Goal: Task Accomplishment & Management: Use online tool/utility

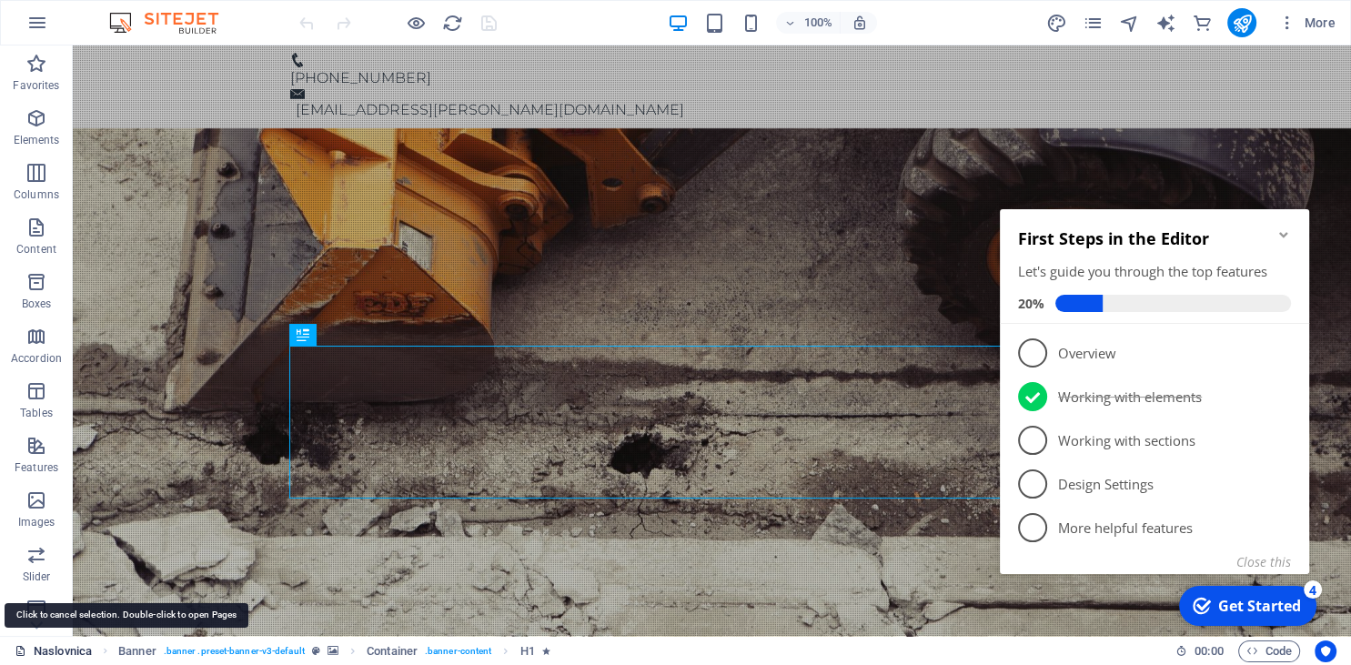
click at [75, 650] on link "Naslovnica" at bounding box center [53, 652] width 77 height 22
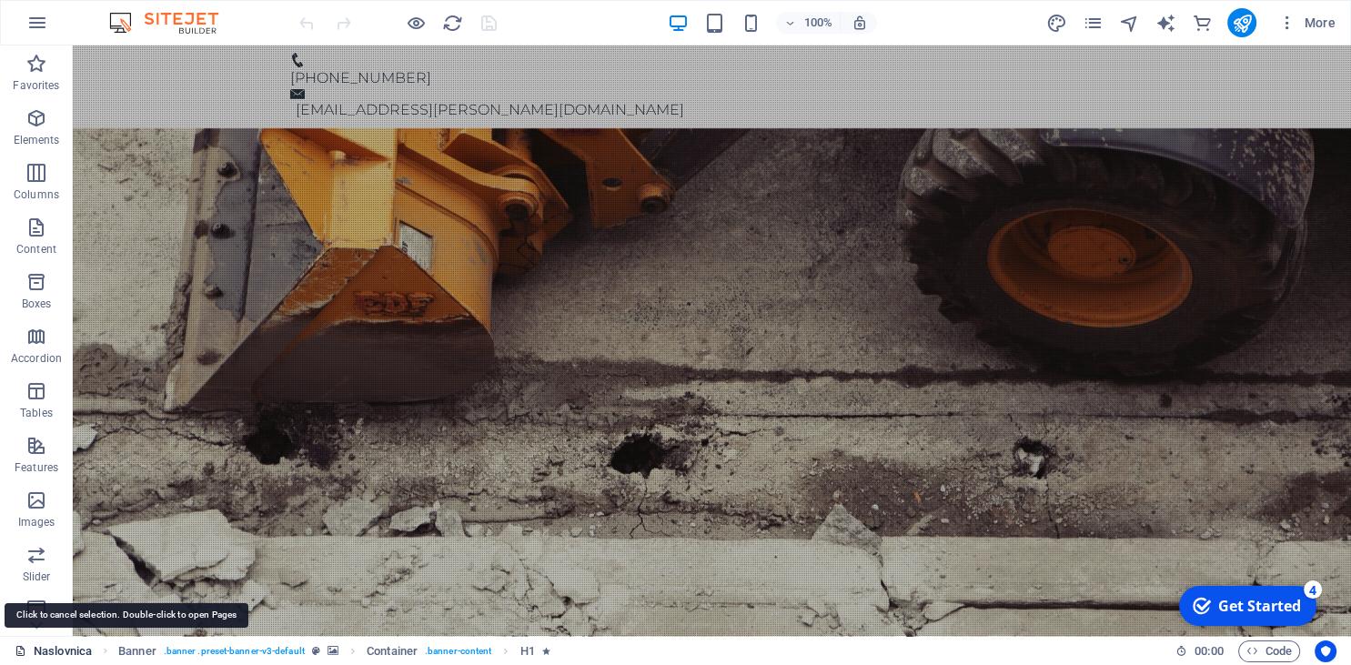
click at [75, 650] on link "Naslovnica" at bounding box center [53, 652] width 77 height 22
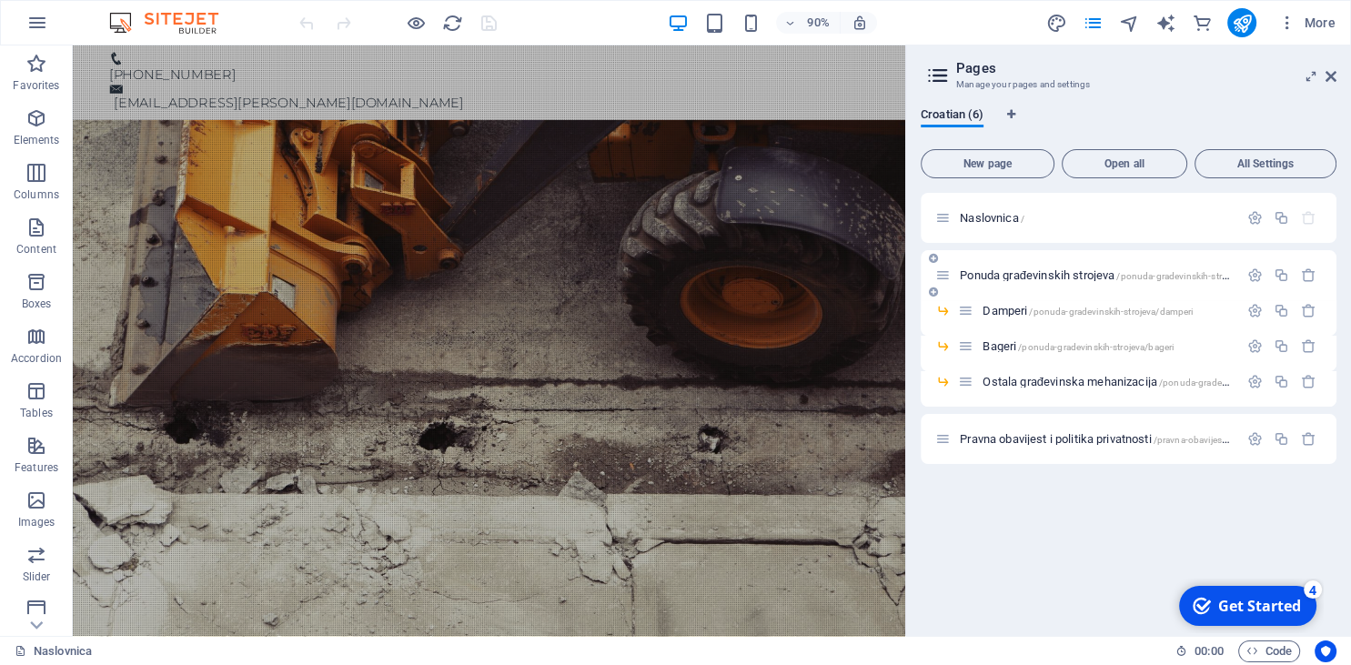
click at [1009, 271] on span "Ponuda građevinskih strojeva /ponuda-gradevinskih-strojeva-najam" at bounding box center [1115, 275] width 311 height 14
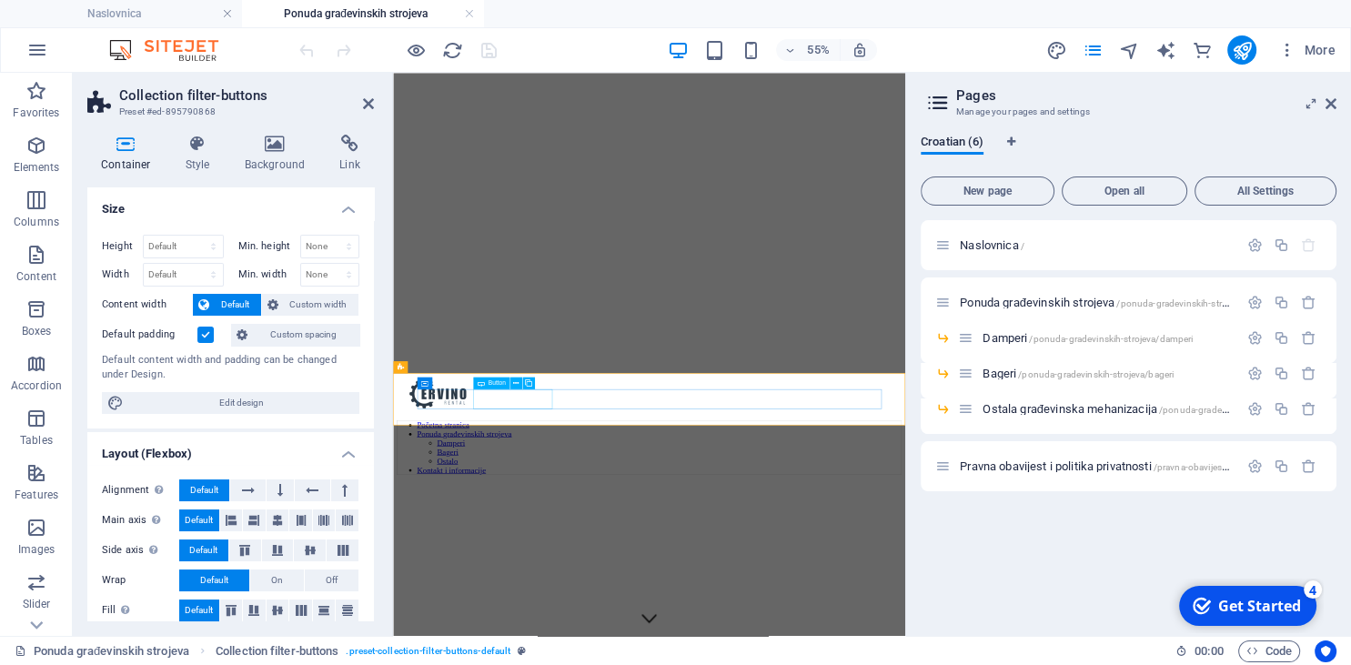
select select "%"
select select "2"
select select
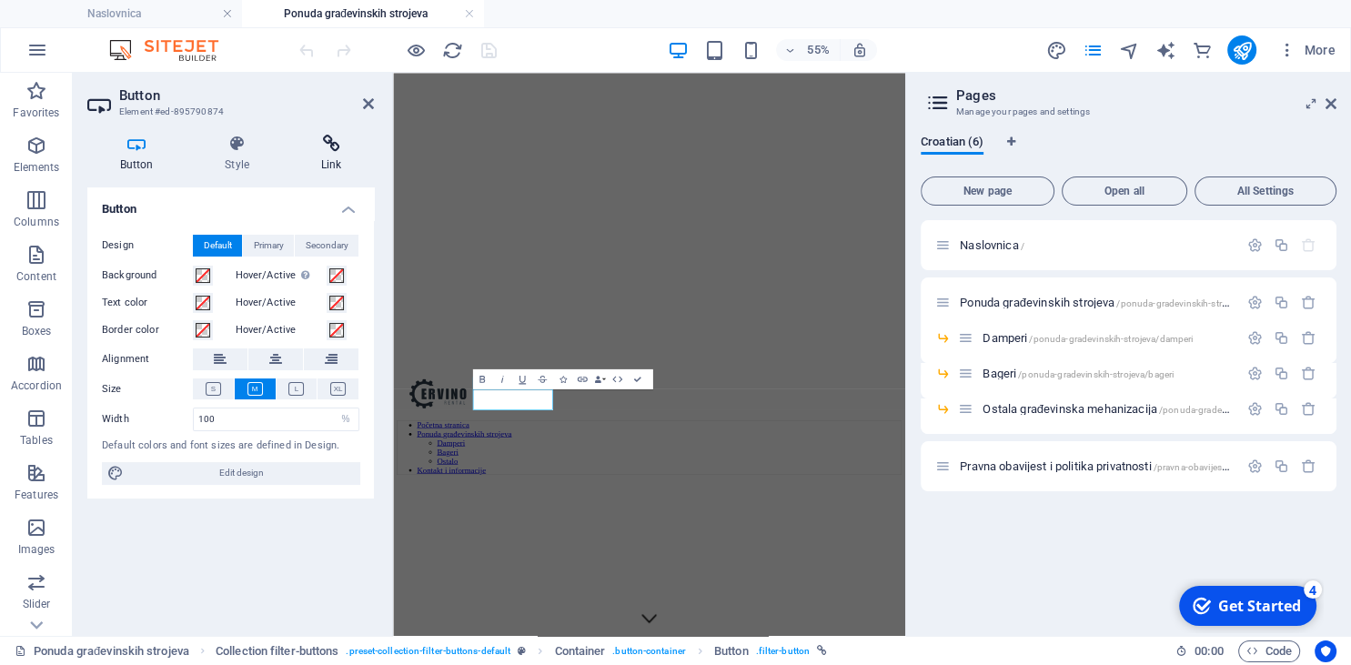
click at [320, 141] on icon at bounding box center [331, 144] width 86 height 18
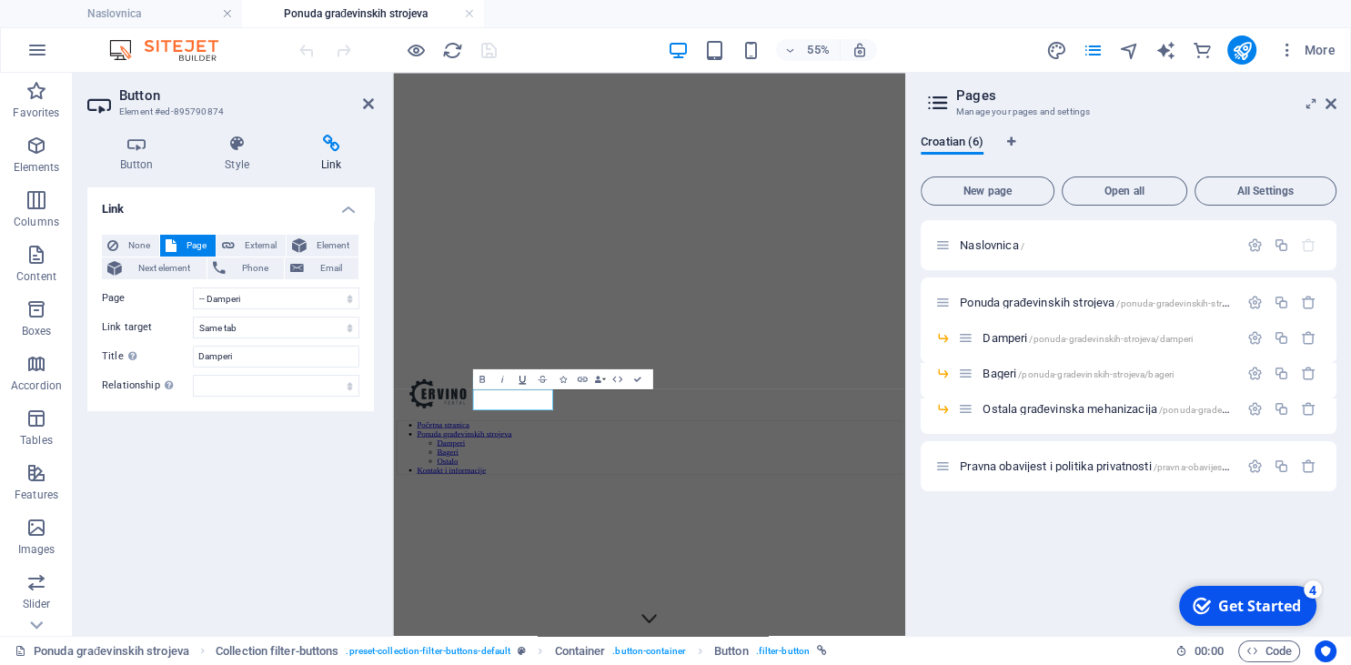
click at [520, 377] on icon "button" at bounding box center [523, 379] width 12 height 12
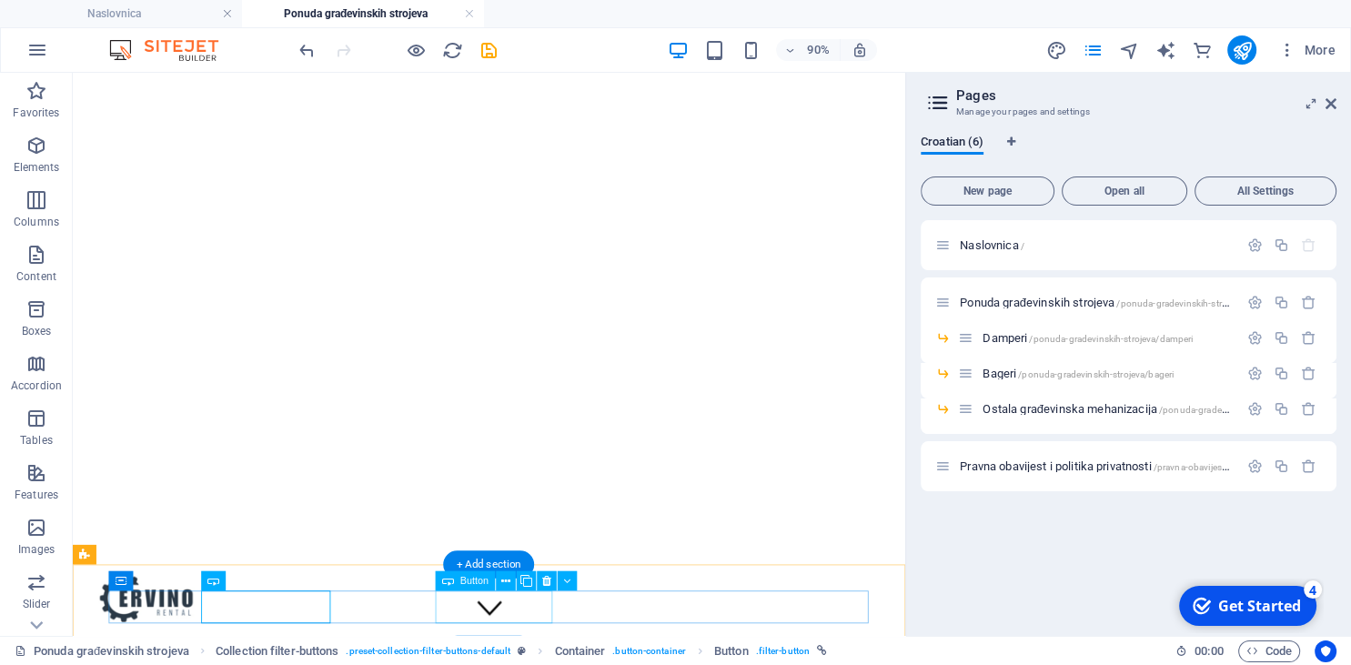
select select "3"
select select
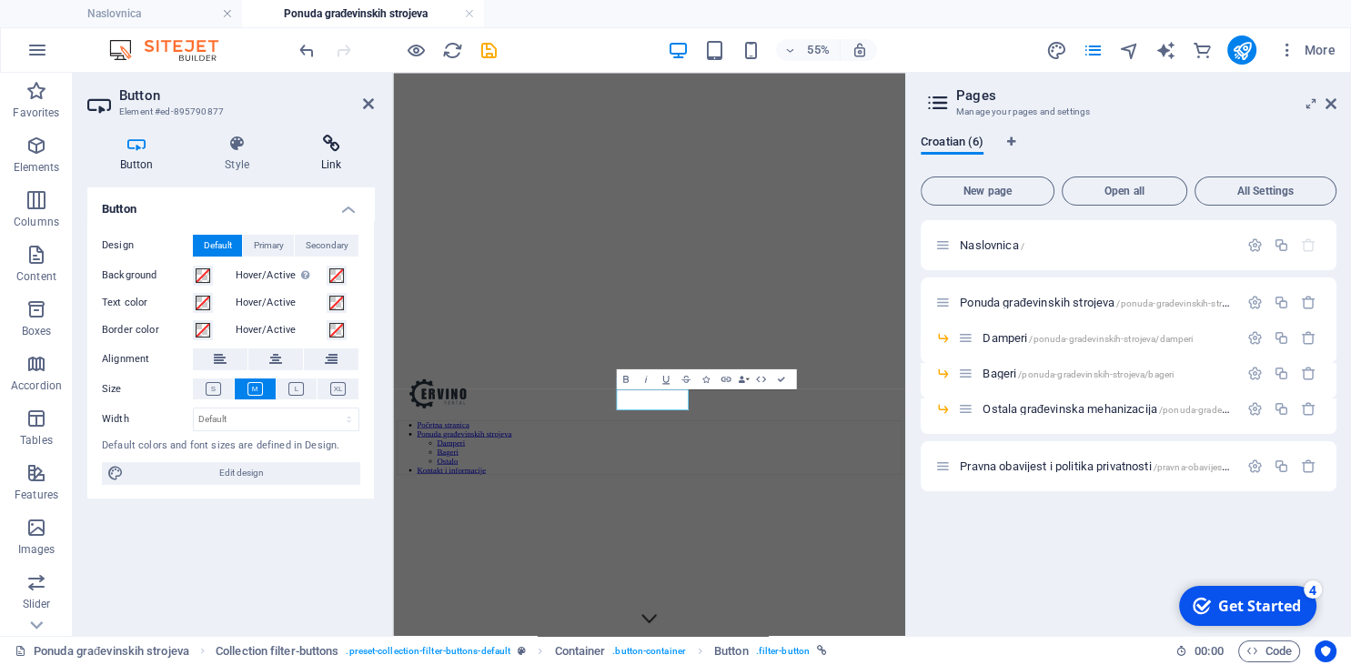
click at [349, 155] on h4 "Link" at bounding box center [331, 154] width 86 height 38
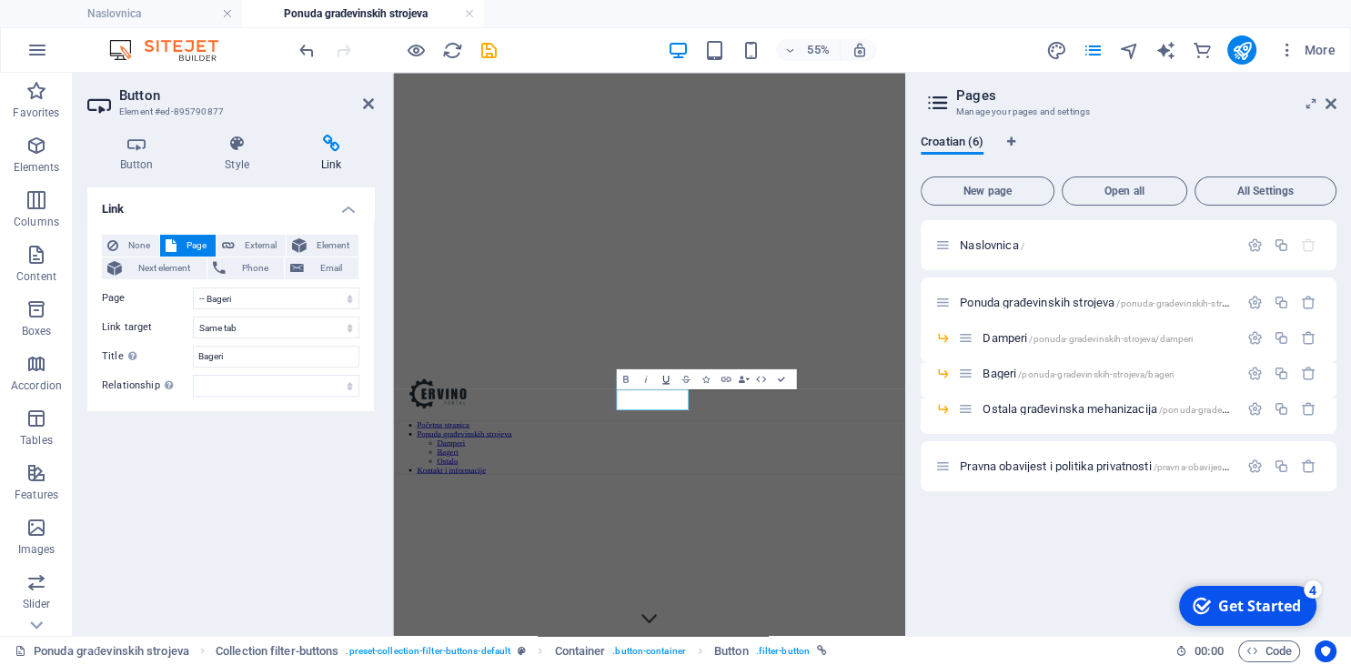
drag, startPoint x: 667, startPoint y: 379, endPoint x: 556, endPoint y: 580, distance: 228.9
click at [667, 379] on icon "button" at bounding box center [666, 379] width 12 height 12
select select "4"
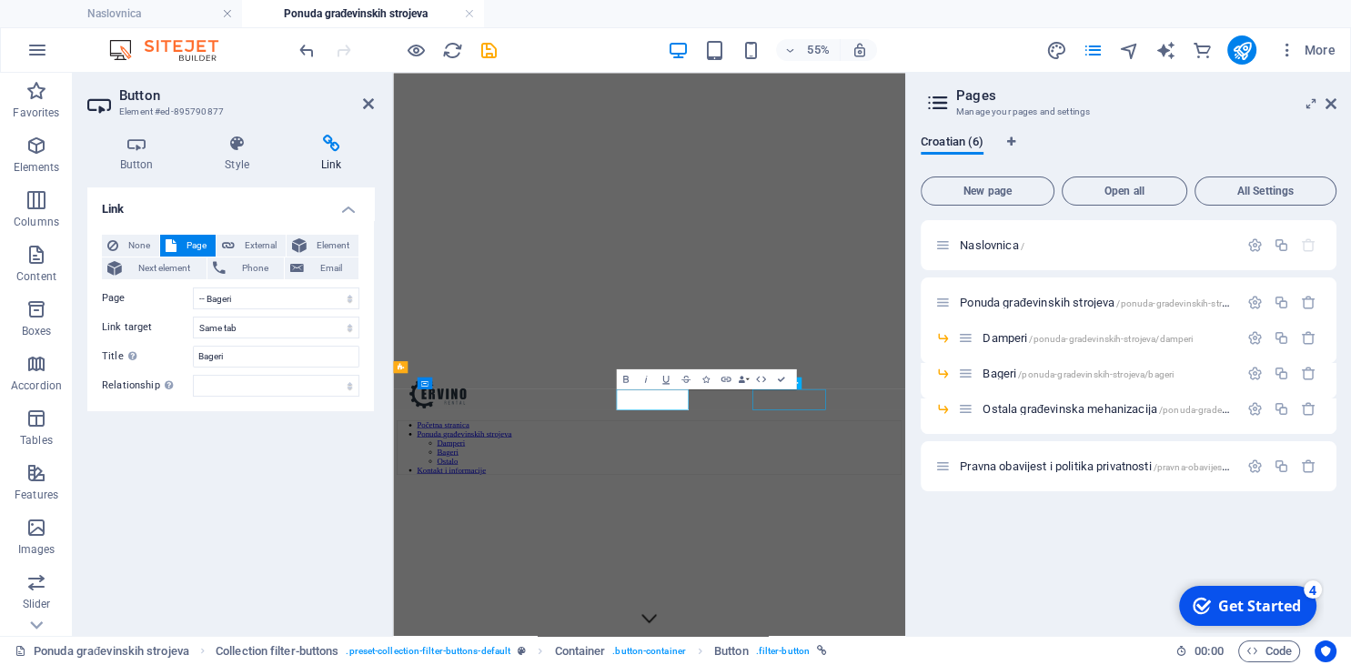
select select
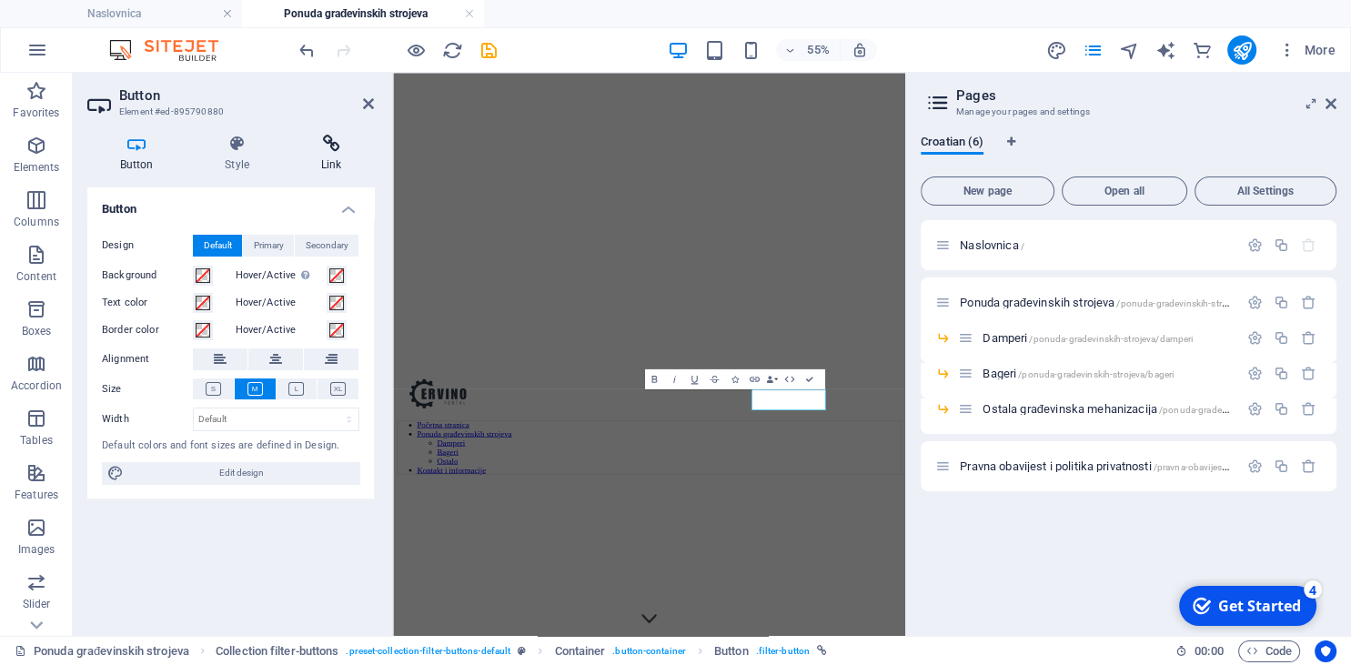
click at [318, 160] on h4 "Link" at bounding box center [331, 154] width 86 height 38
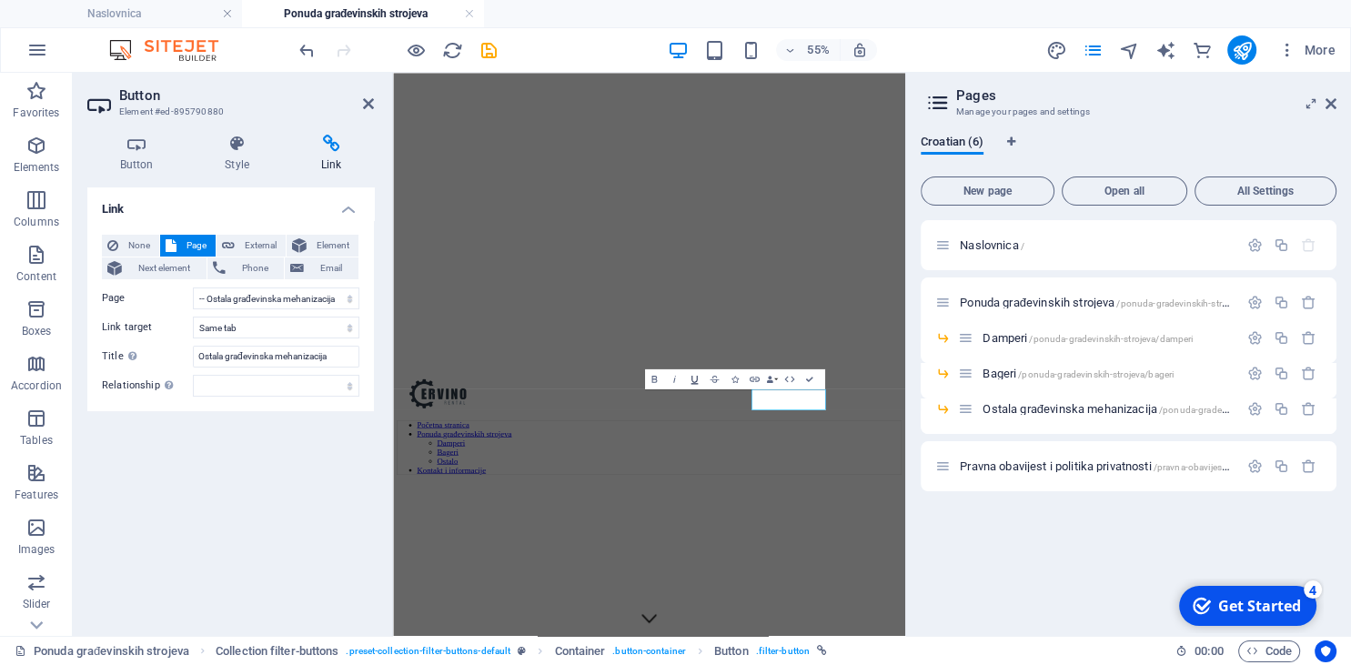
click at [695, 380] on icon "button" at bounding box center [695, 379] width 12 height 12
drag, startPoint x: 812, startPoint y: 376, endPoint x: 864, endPoint y: 316, distance: 79.4
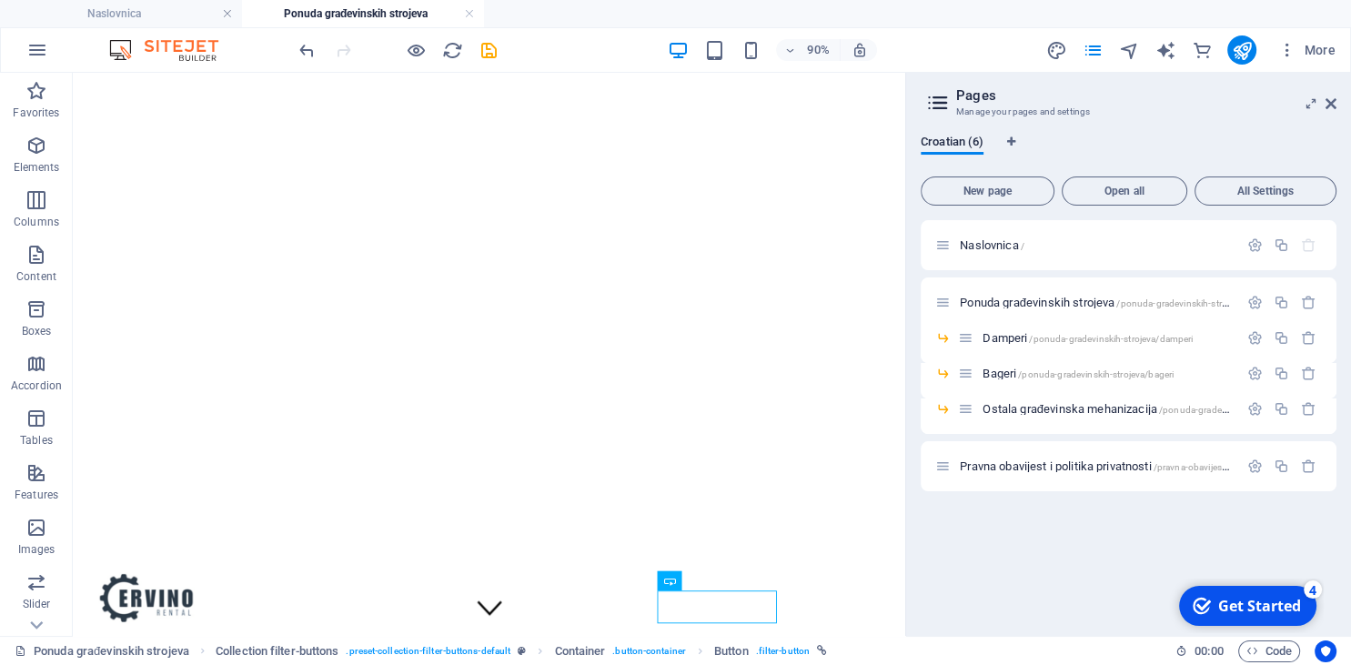
click at [1256, 56] on div at bounding box center [1242, 49] width 29 height 29
click at [1247, 56] on icon "publish" at bounding box center [1241, 50] width 21 height 21
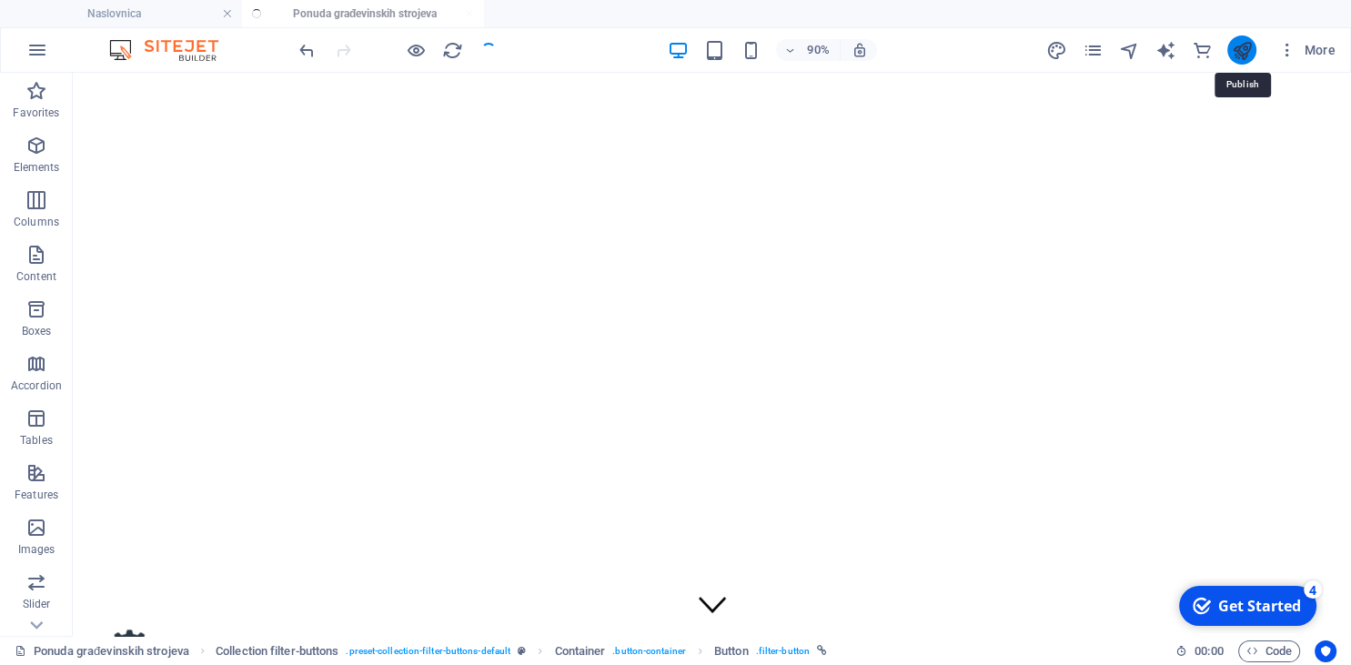
scroll to position [311, 0]
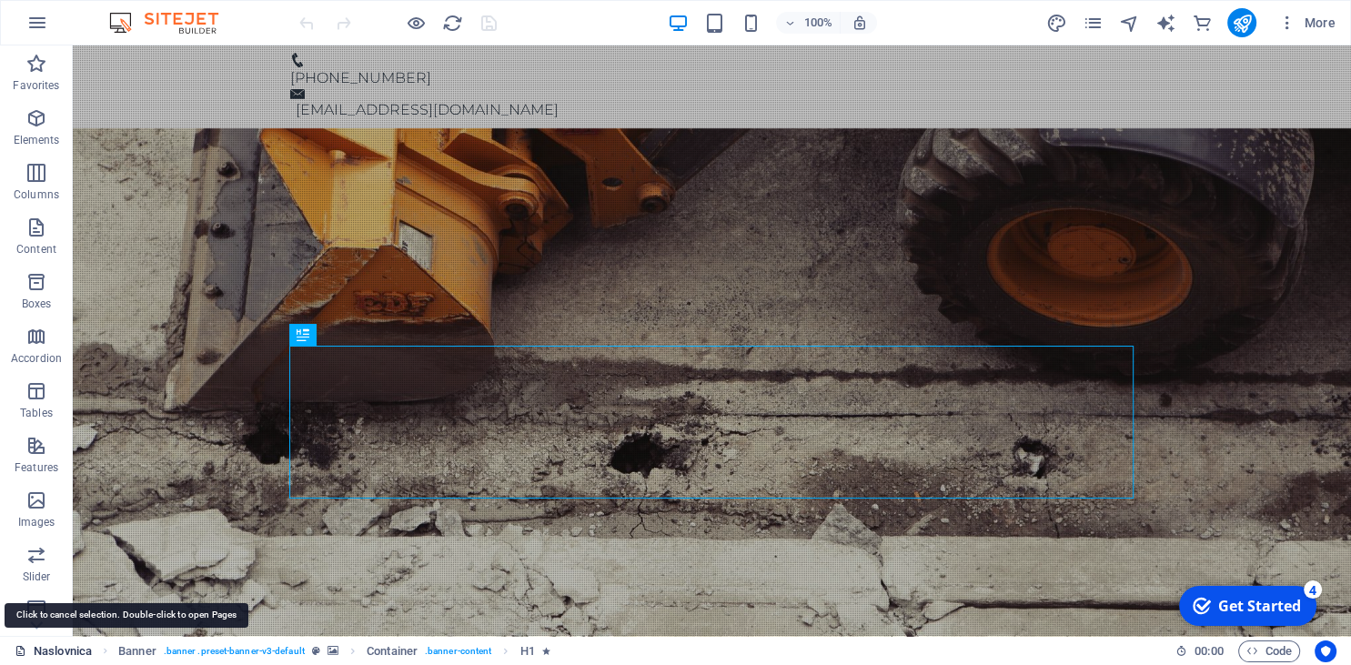
click at [82, 644] on link "Naslovnica" at bounding box center [53, 652] width 77 height 22
click at [81, 644] on link "Naslovnica" at bounding box center [53, 652] width 77 height 22
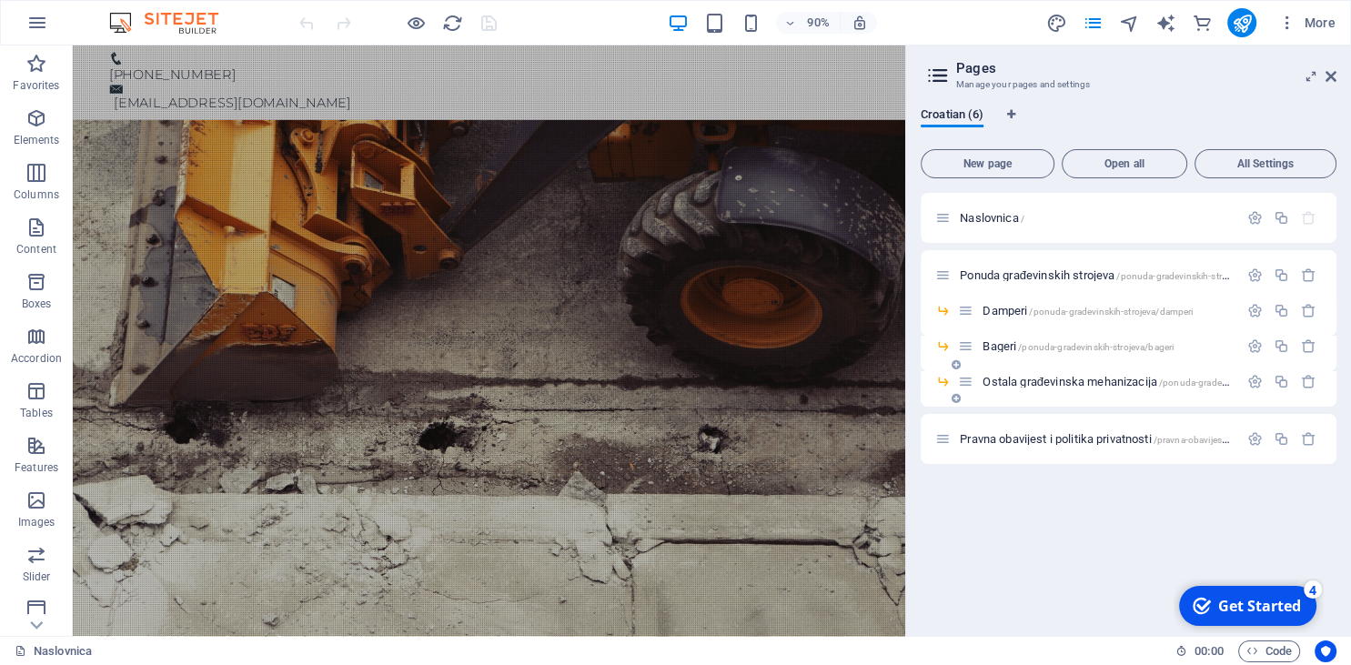
click at [1076, 377] on span "Ostala građevinska mehanizacija /ponuda-gradevinskih-strojeva/ostala-gradevinsk…" at bounding box center [1203, 382] width 440 height 14
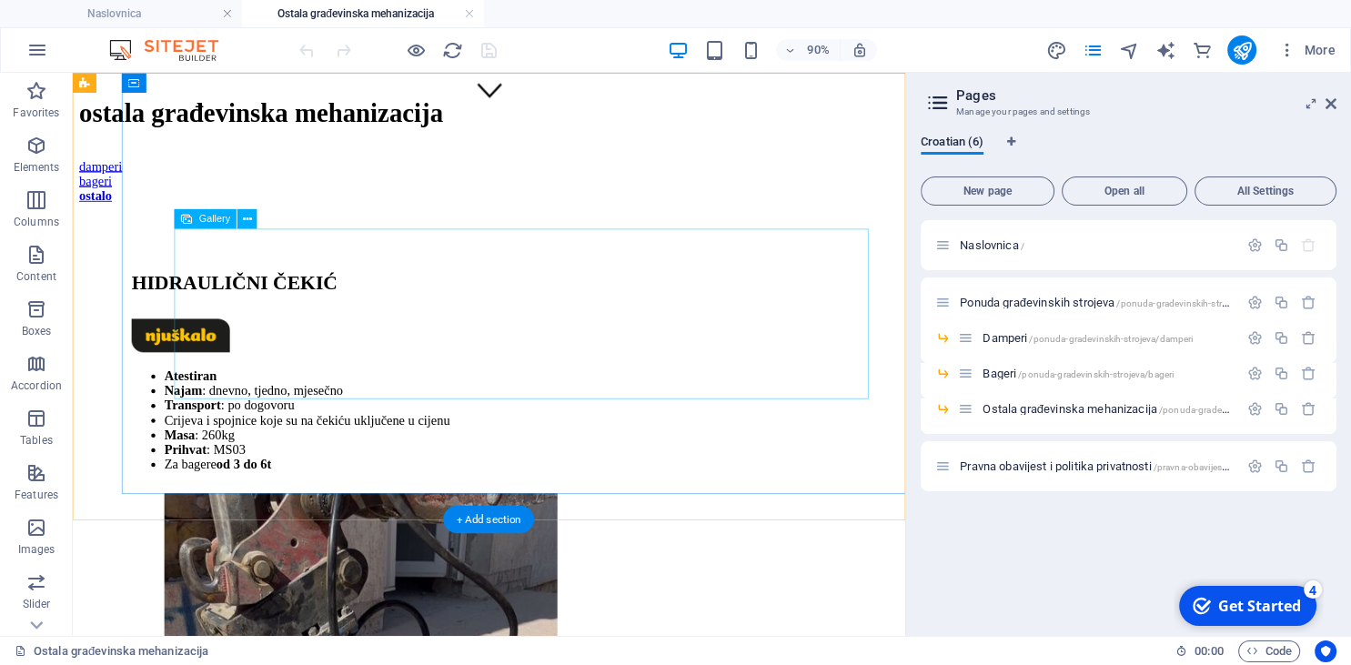
scroll to position [960, 0]
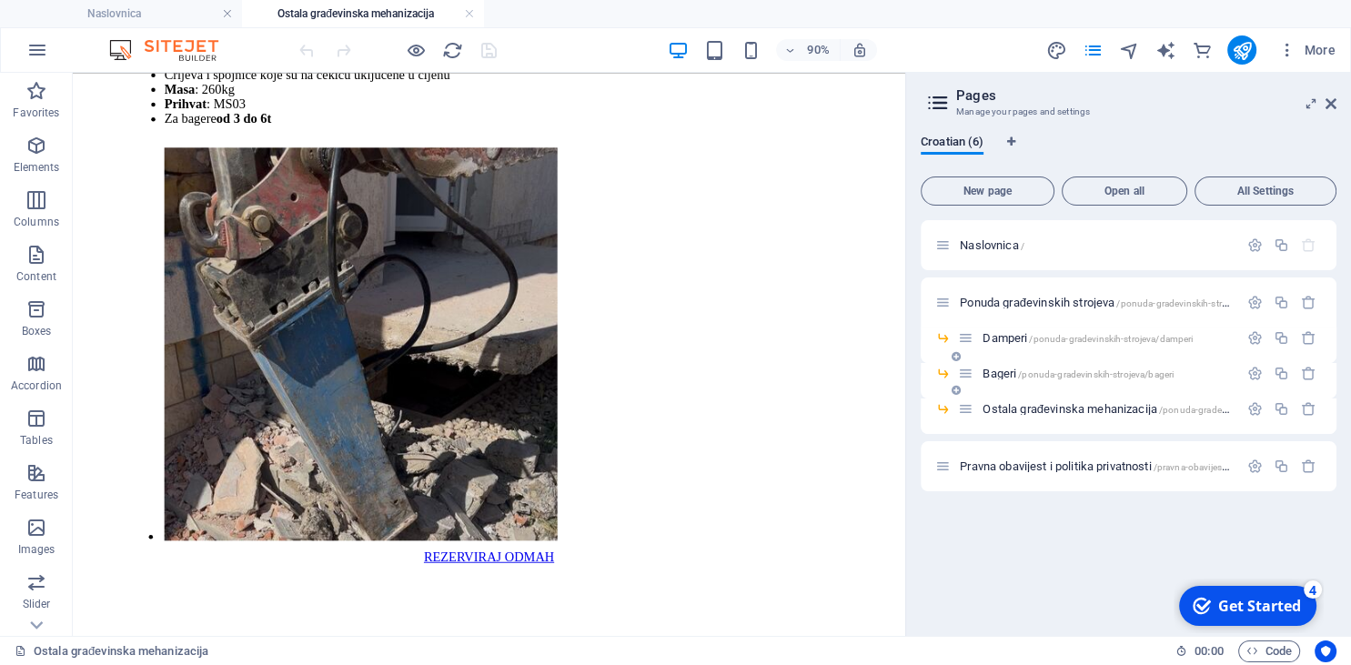
click at [999, 369] on span "Bageri /ponuda-gradevinskih-strojeva/bageri" at bounding box center [1078, 374] width 191 height 14
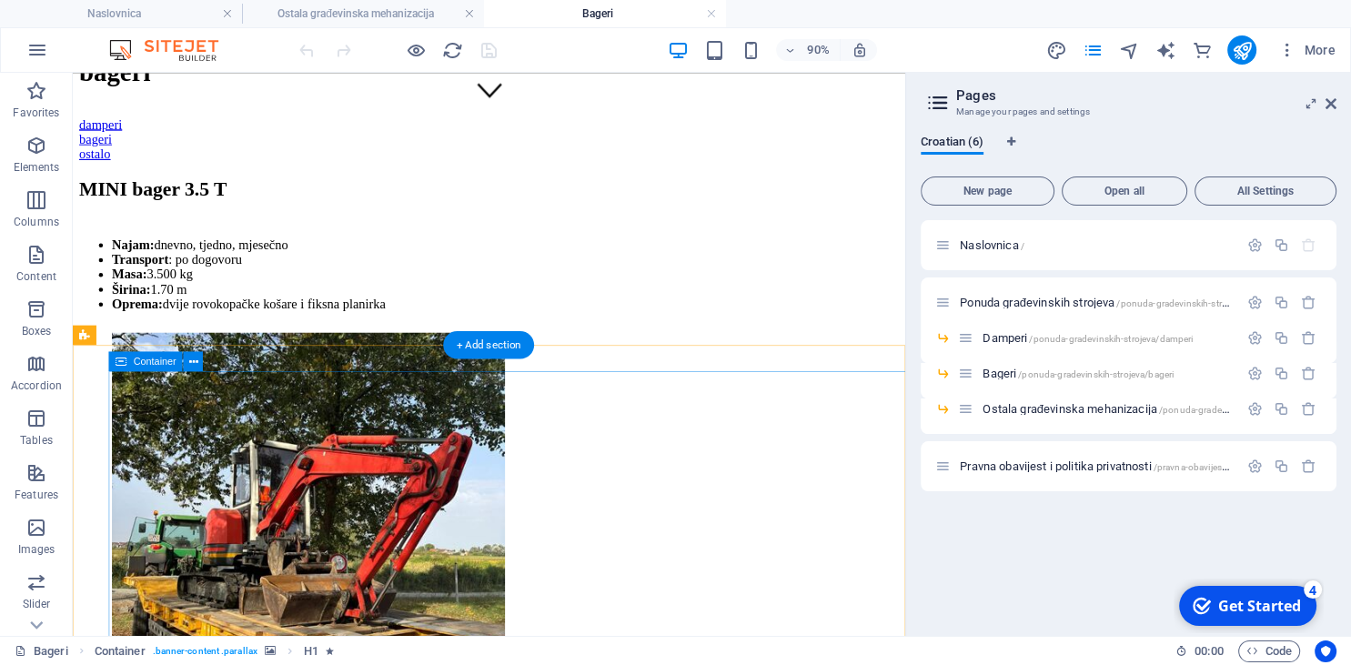
scroll to position [672, 0]
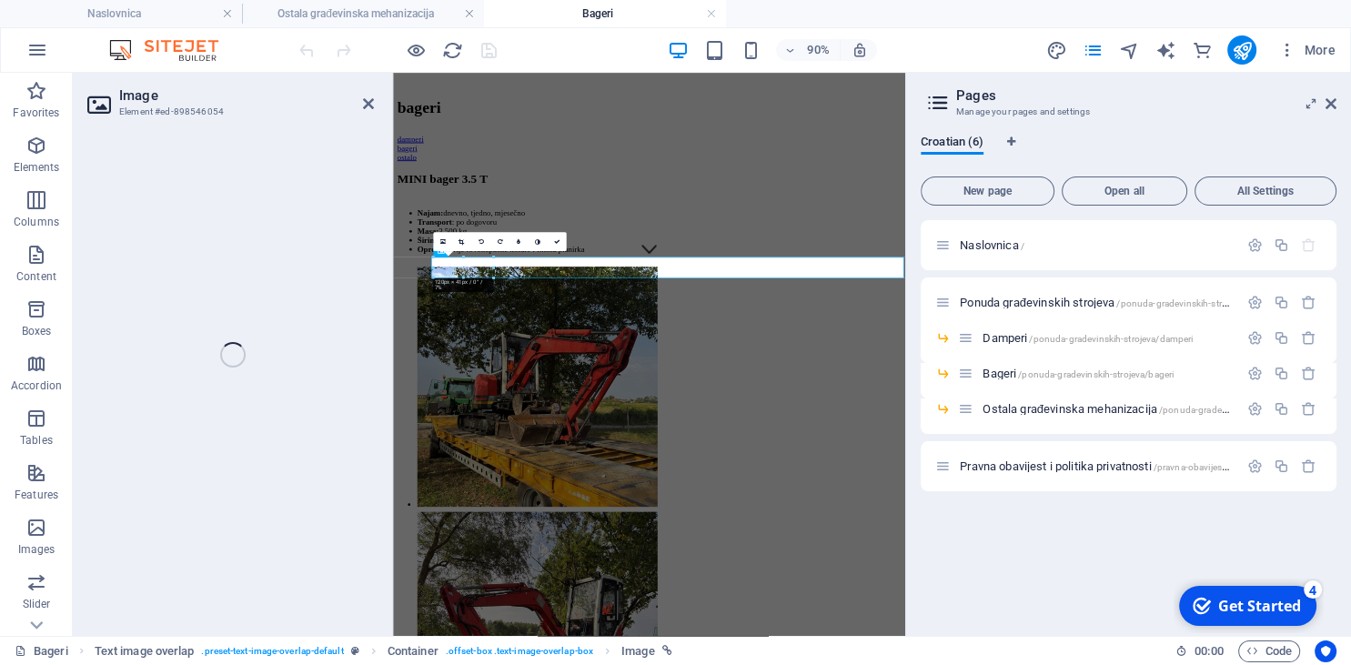
select select "px"
select select "nofollow"
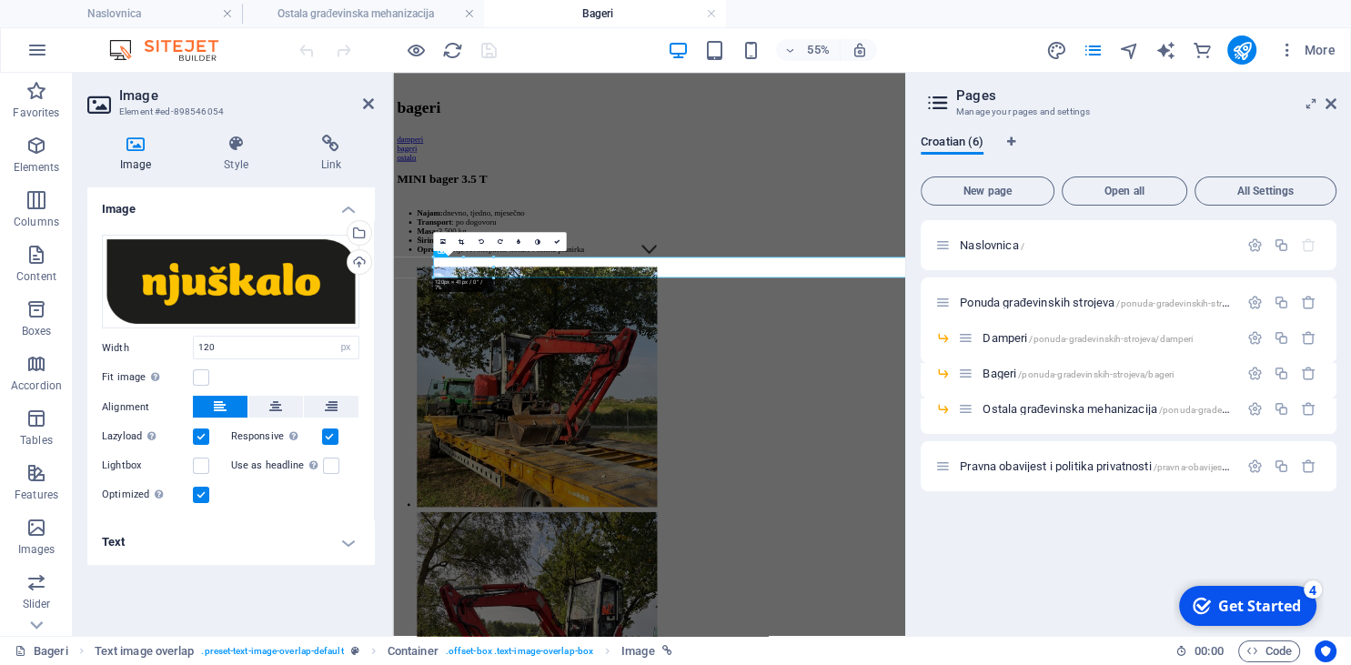
scroll to position [655, 0]
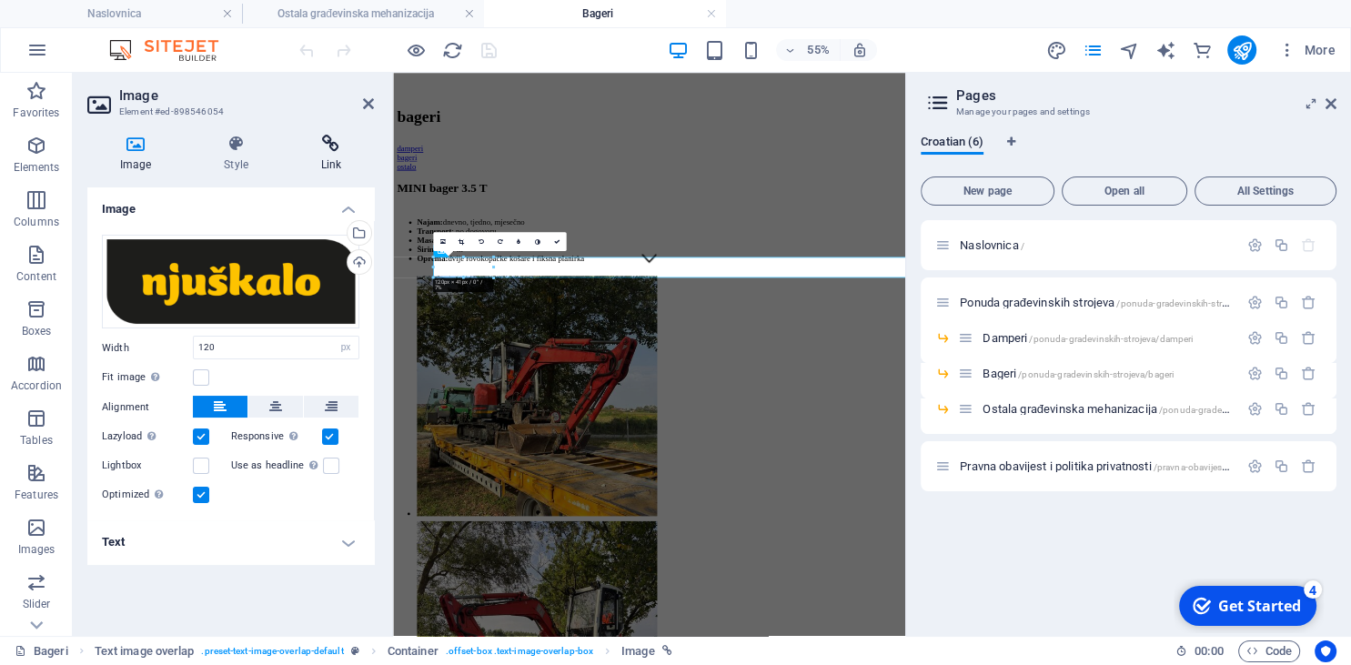
click at [313, 172] on h4 "Link" at bounding box center [331, 154] width 86 height 38
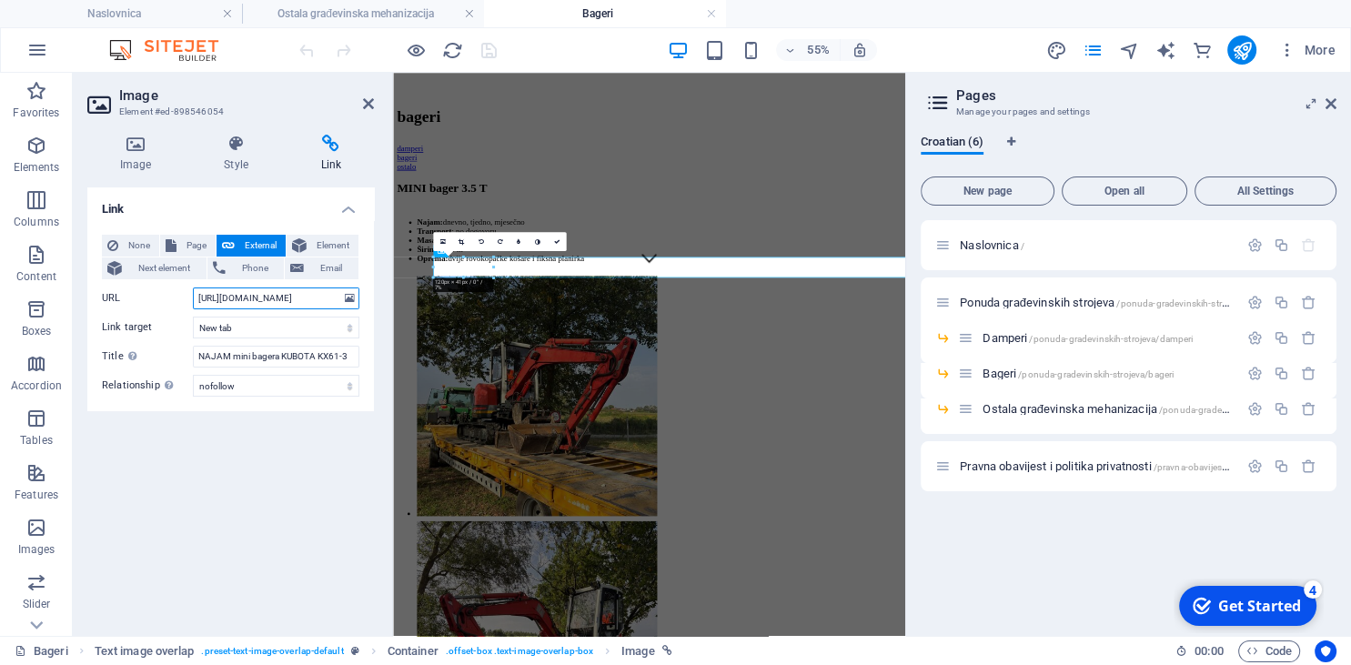
click at [290, 304] on input "https://www.njuskalo.hr/iznajmljivanje-strojeva/najam-mini-bagera-kubota-kx61-3…" at bounding box center [276, 299] width 167 height 22
click at [371, 105] on icon at bounding box center [368, 103] width 11 height 15
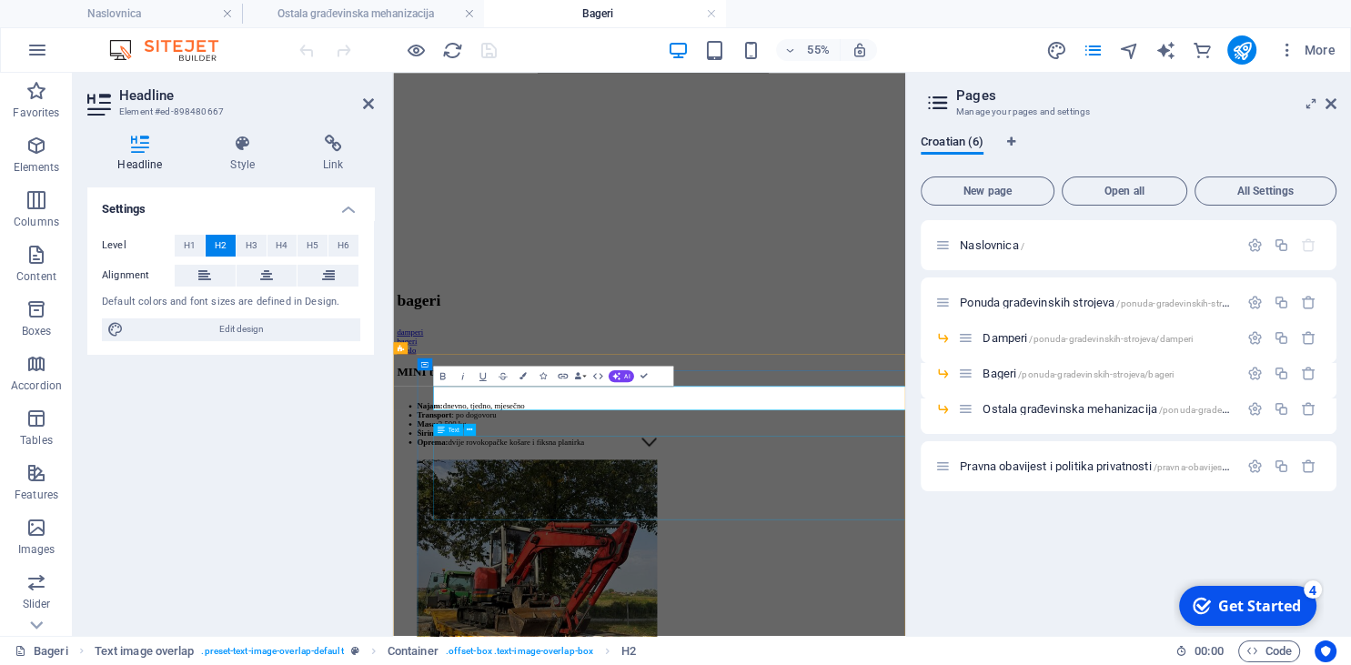
scroll to position [419, 0]
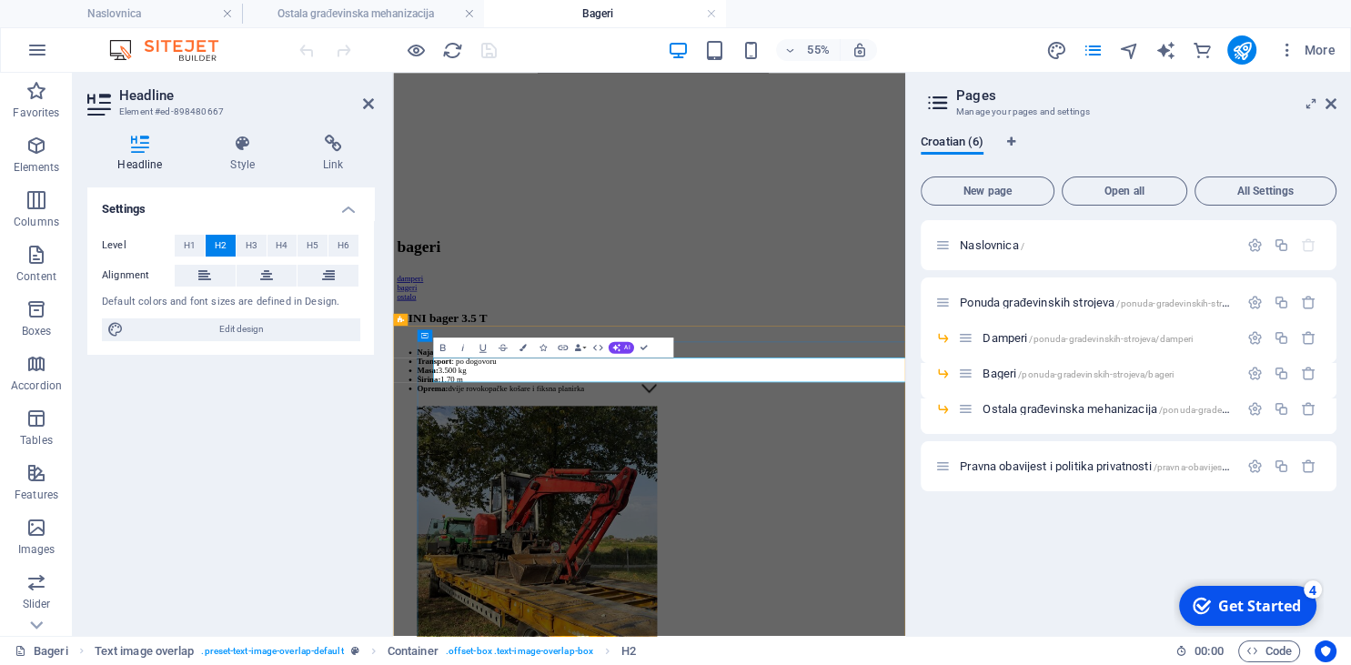
drag, startPoint x: 661, startPoint y: 620, endPoint x: 691, endPoint y: 612, distance: 30.9
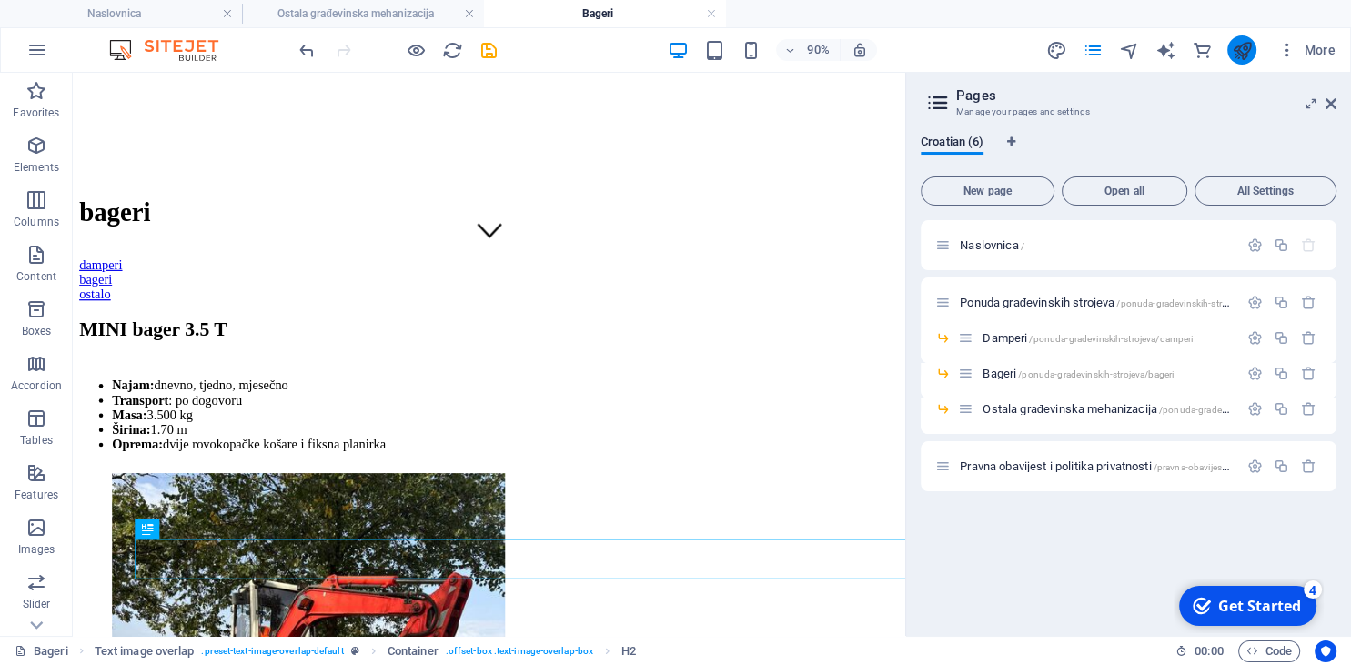
click at [1246, 46] on icon "publish" at bounding box center [1241, 50] width 21 height 21
